Goal: Information Seeking & Learning: Learn about a topic

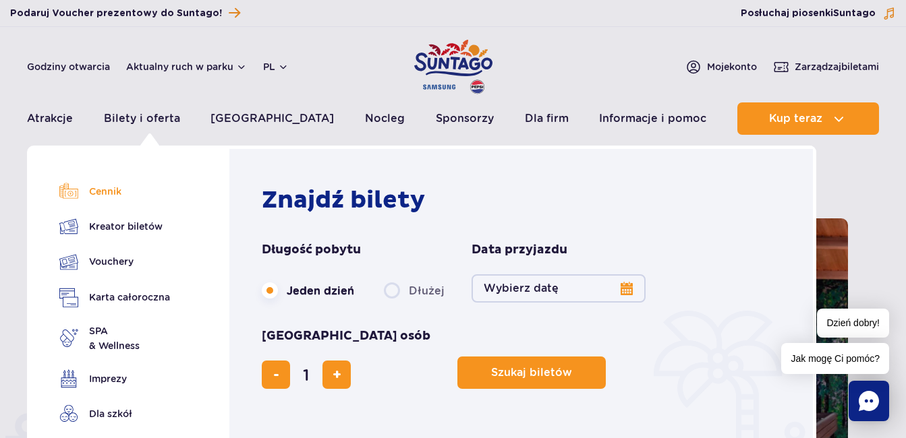
click at [102, 196] on link "Cennik" at bounding box center [114, 191] width 111 height 19
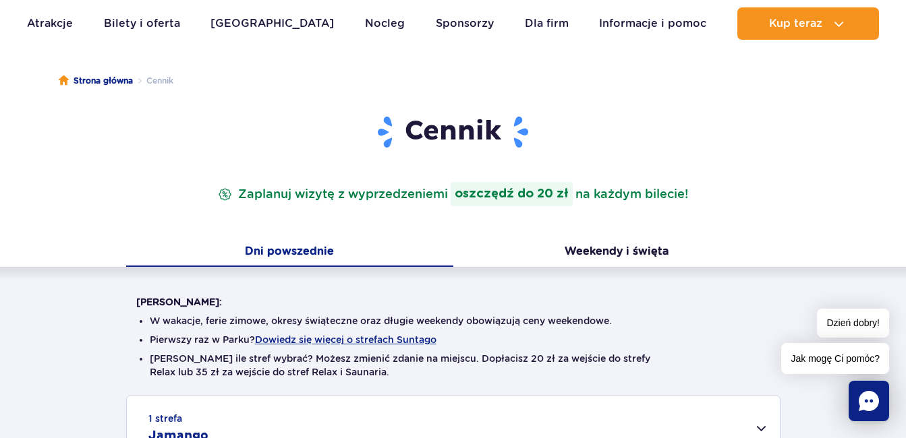
scroll to position [135, 0]
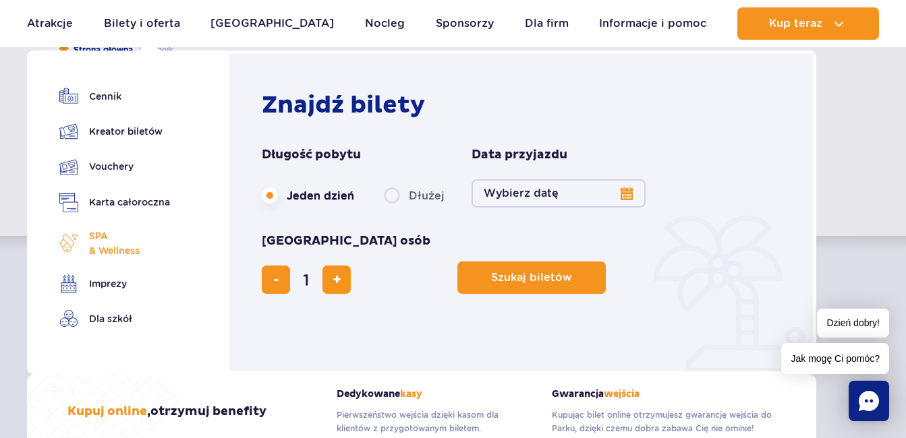
click at [109, 245] on span "SPA & Wellness" at bounding box center [114, 244] width 51 height 30
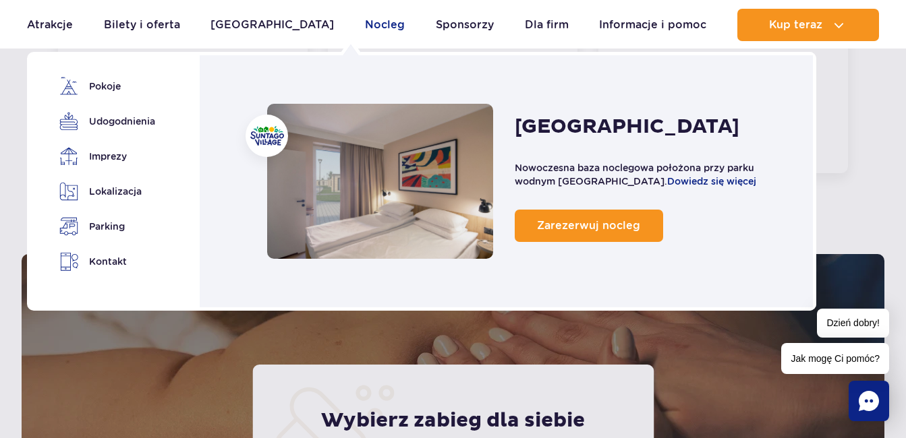
scroll to position [659, 0]
